Goal: Task Accomplishment & Management: Manage account settings

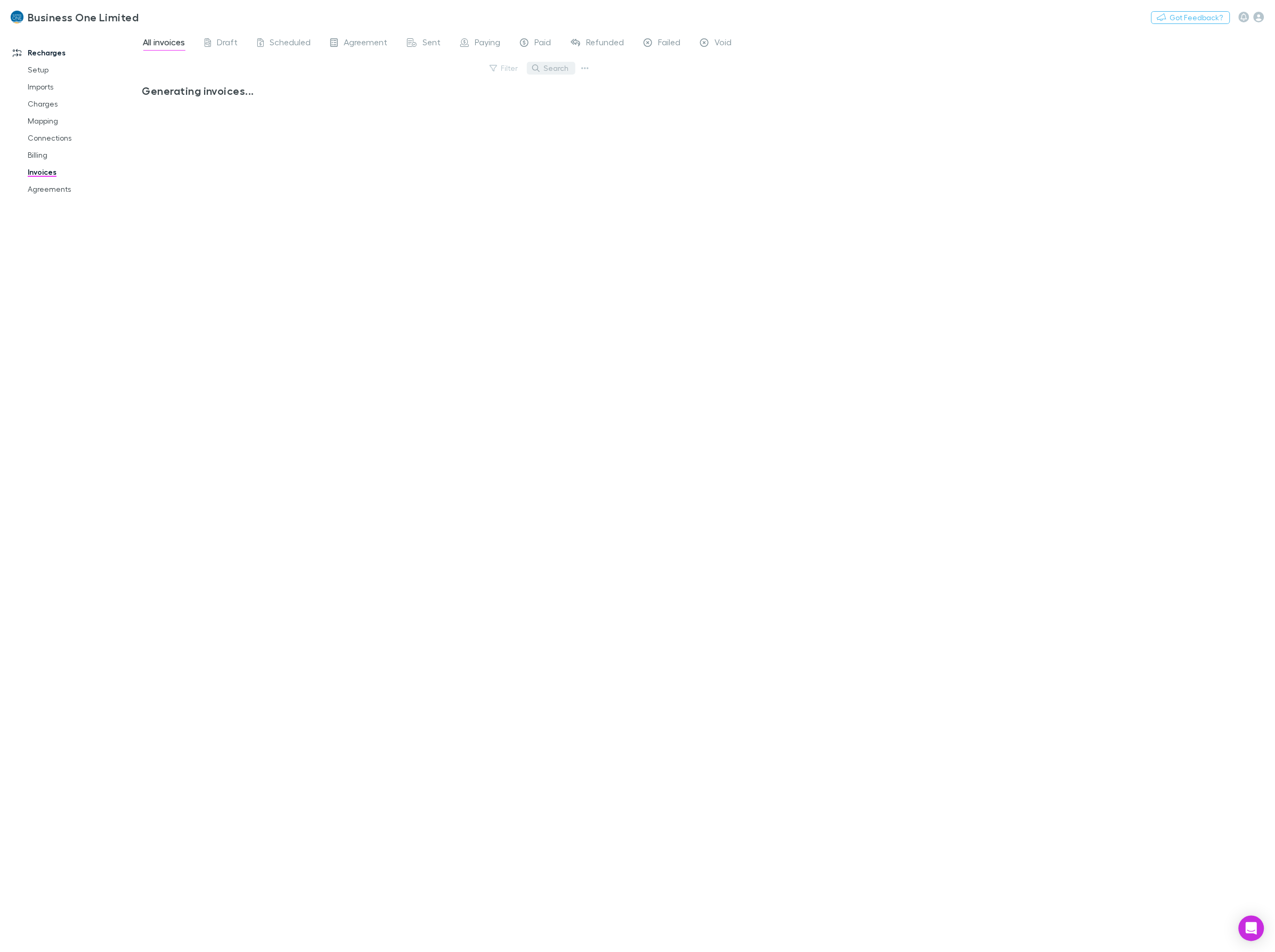
click at [566, 66] on button "Search" at bounding box center [551, 69] width 49 height 13
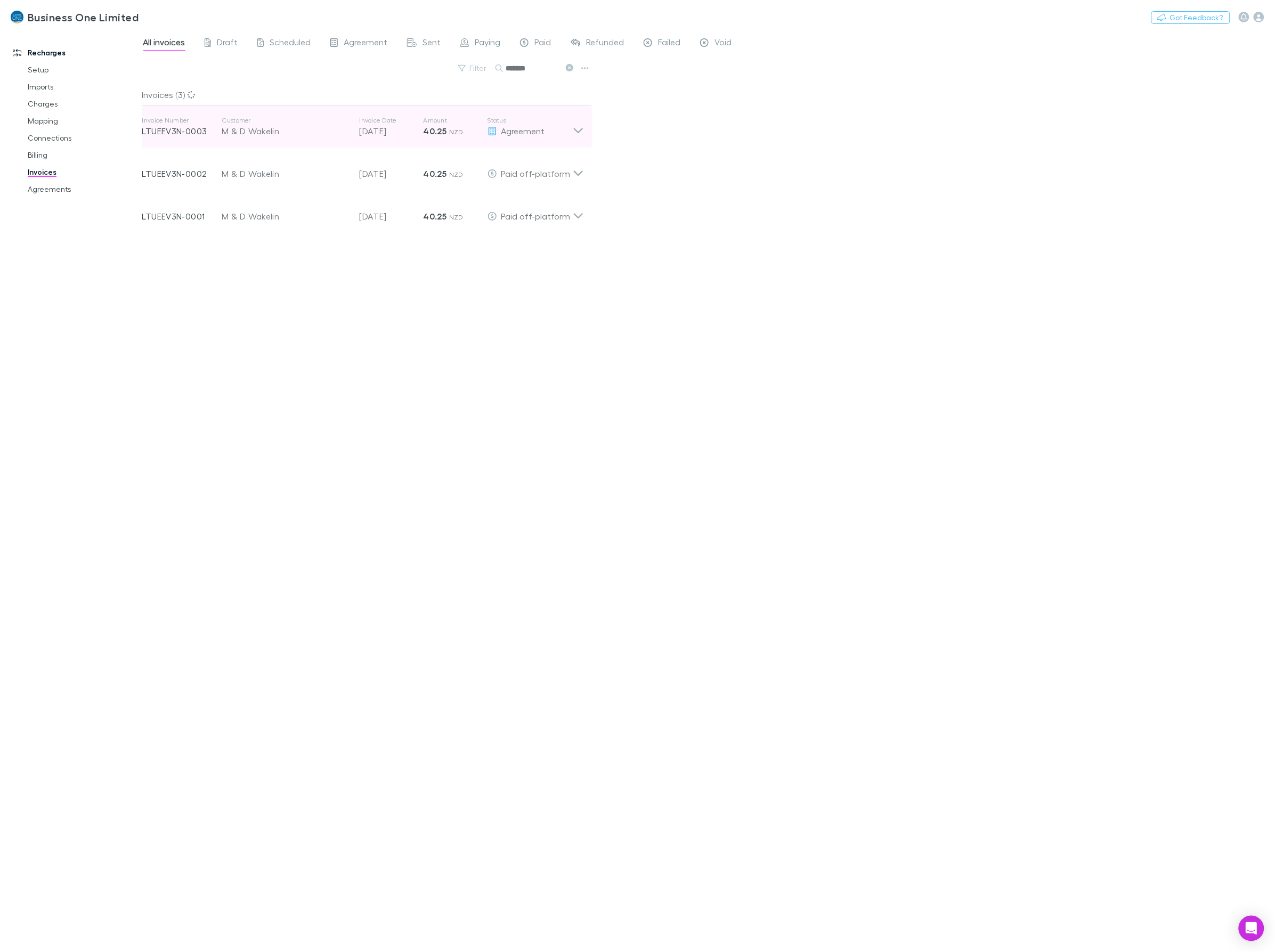
type input "*******"
click at [573, 116] on icon at bounding box center [578, 127] width 11 height 21
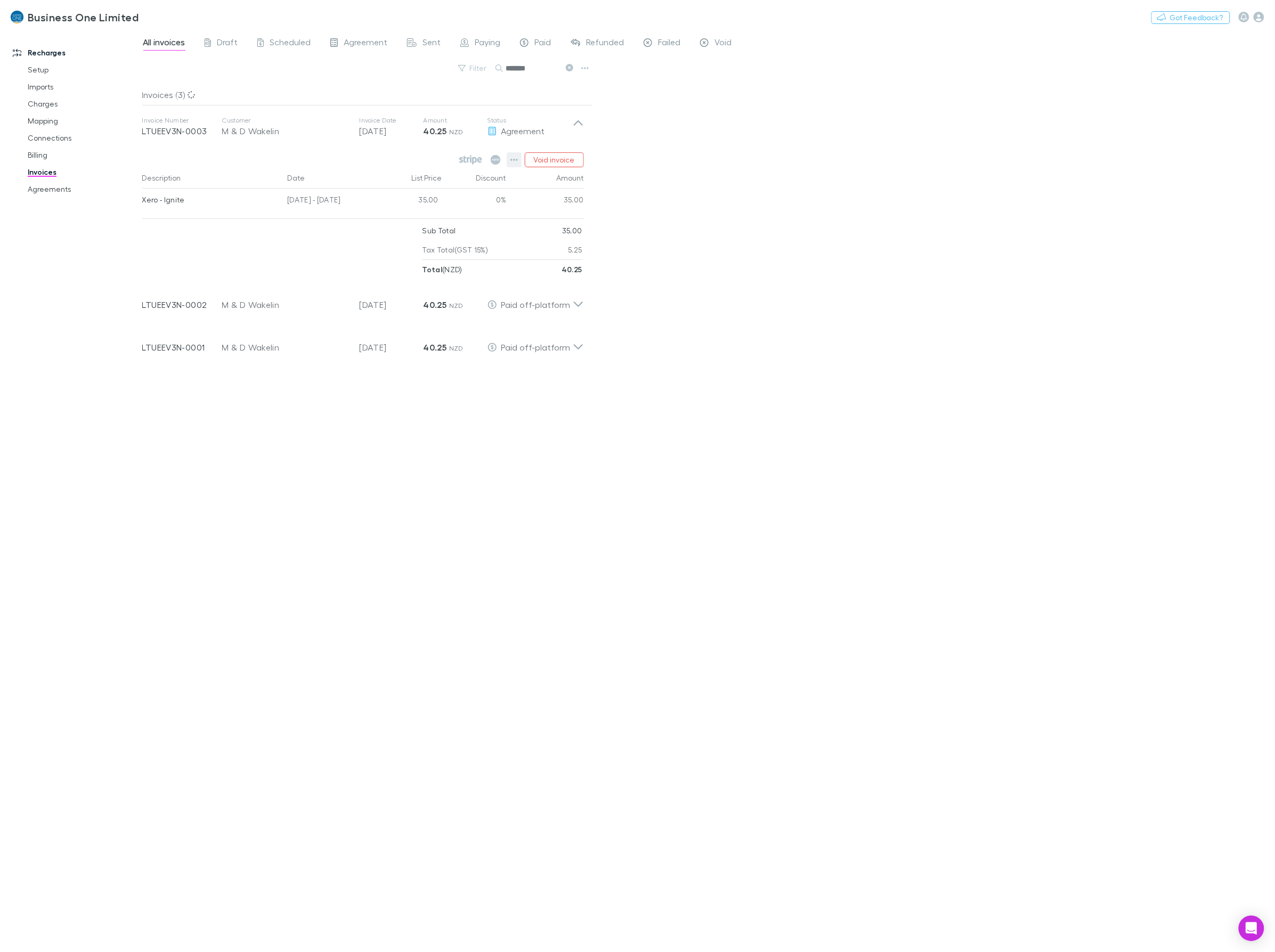
click at [510, 161] on button "button" at bounding box center [514, 159] width 15 height 15
click at [415, 220] on p "Mark as paid" at bounding box center [448, 222] width 129 height 13
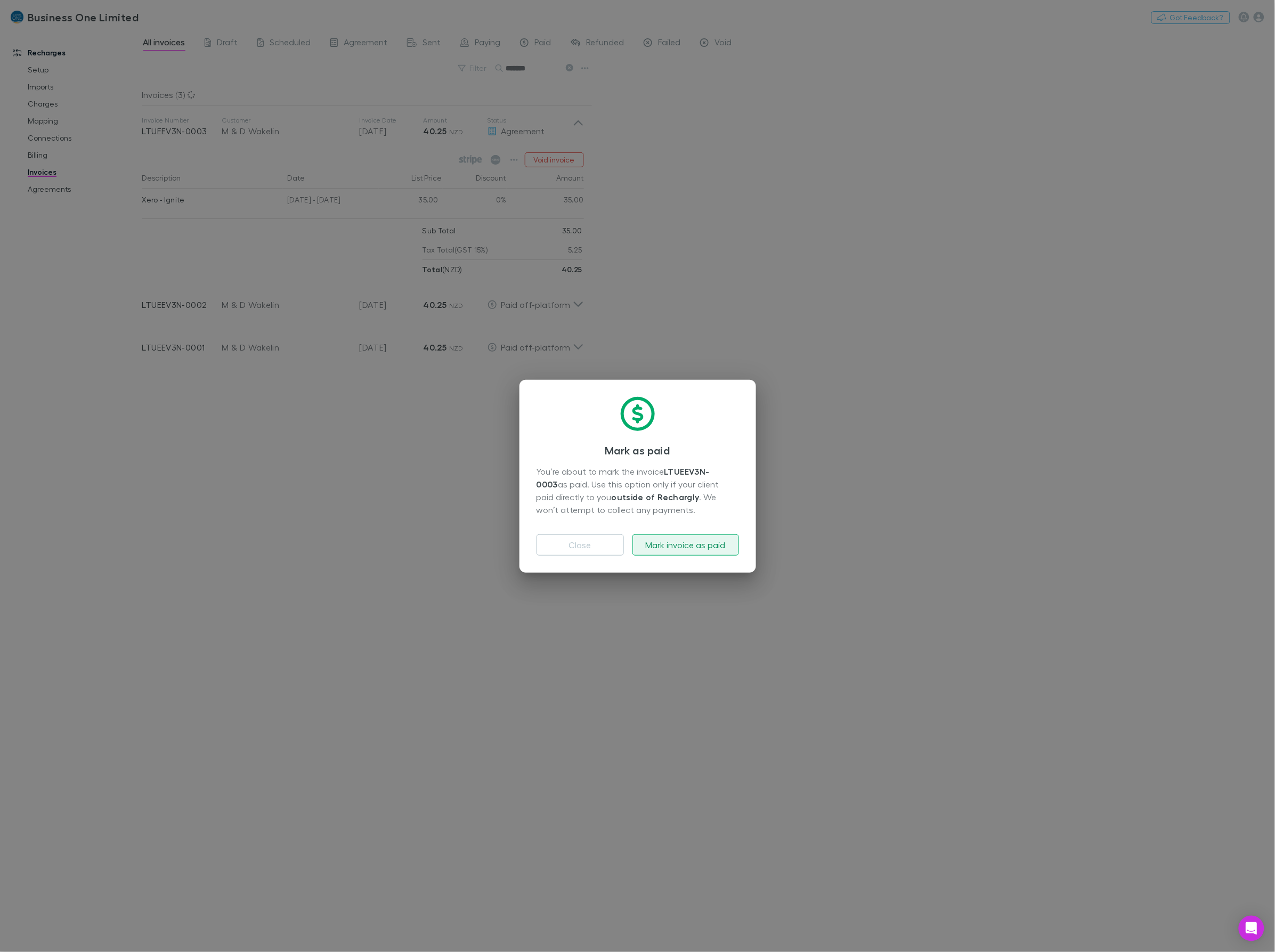
click at [701, 544] on button "Mark invoice as paid" at bounding box center [685, 545] width 106 height 21
